Goal: Transaction & Acquisition: Purchase product/service

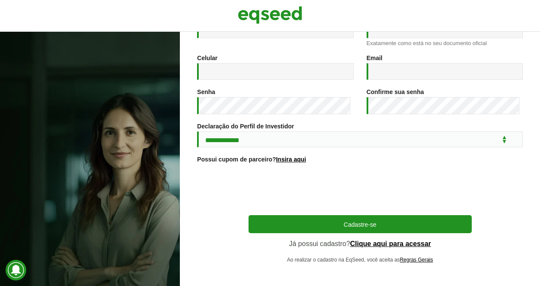
scroll to position [154, 0]
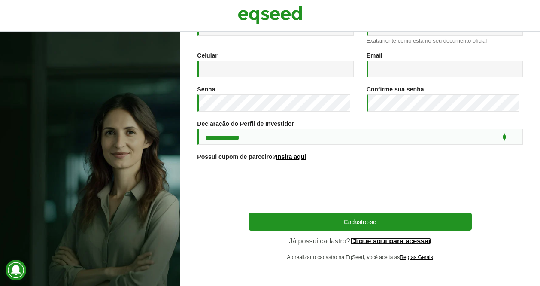
click at [416, 238] on link "Clique aqui para acessar" at bounding box center [390, 241] width 81 height 7
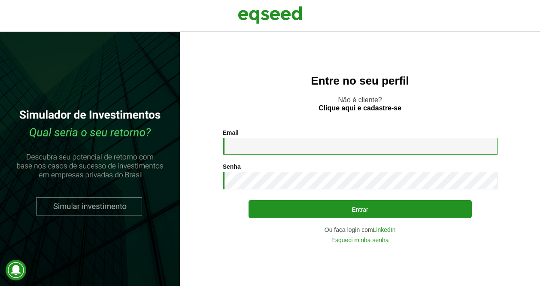
click at [314, 146] on input "Email *" at bounding box center [360, 146] width 275 height 17
type input "**********"
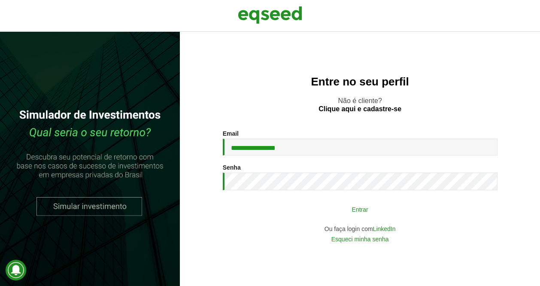
click at [296, 200] on div "**********" at bounding box center [360, 186] width 275 height 112
click at [311, 211] on button "Entrar" at bounding box center [359, 209] width 223 height 16
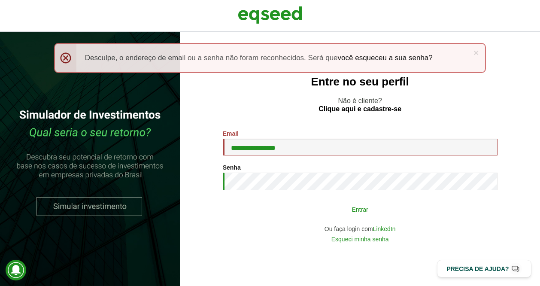
click at [296, 208] on button "Entrar" at bounding box center [359, 209] width 223 height 16
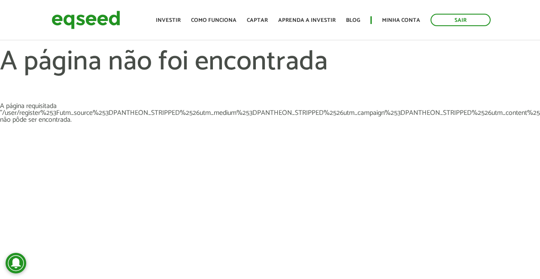
click at [402, 28] on div "Toggle navigation Início Investir Como funciona Captar Aprenda a investir Blog …" at bounding box center [322, 20] width 343 height 23
click at [403, 21] on link "Minha conta" at bounding box center [401, 21] width 38 height 6
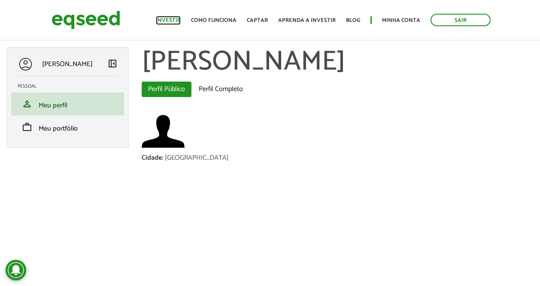
click at [176, 20] on link "Investir" at bounding box center [168, 21] width 25 height 6
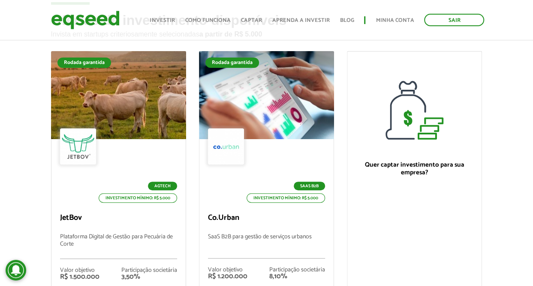
scroll to position [52, 0]
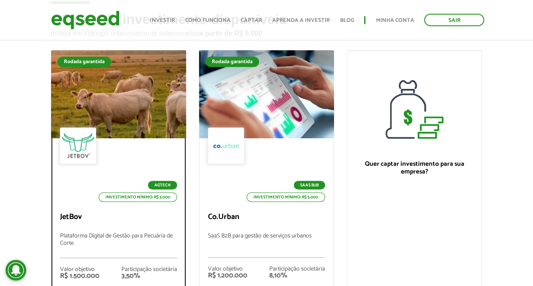
click at [121, 105] on div at bounding box center [118, 95] width 162 height 106
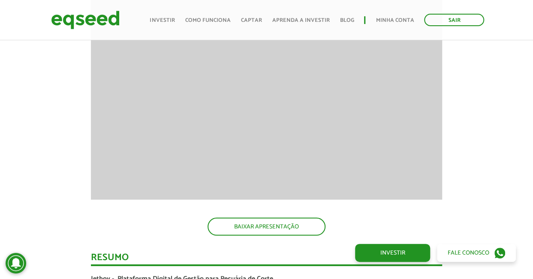
scroll to position [1144, 0]
